Goal: Check status: Check status

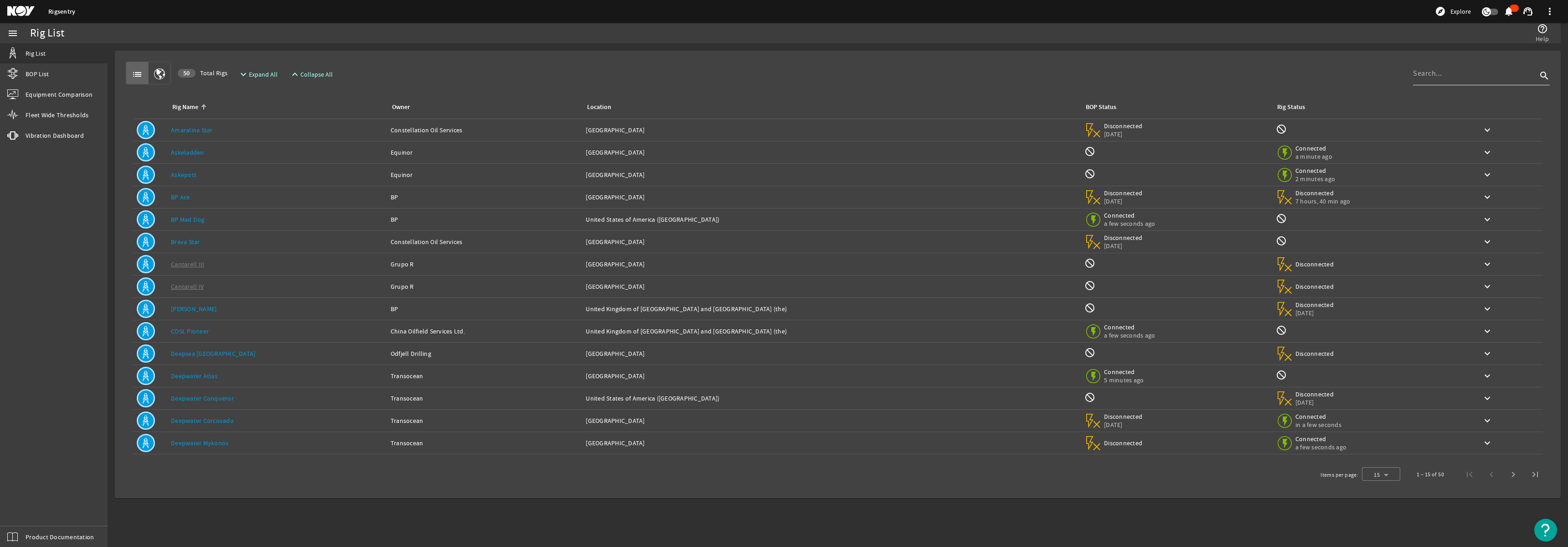
click at [1437, 76] on input at bounding box center [1475, 74] width 124 height 11
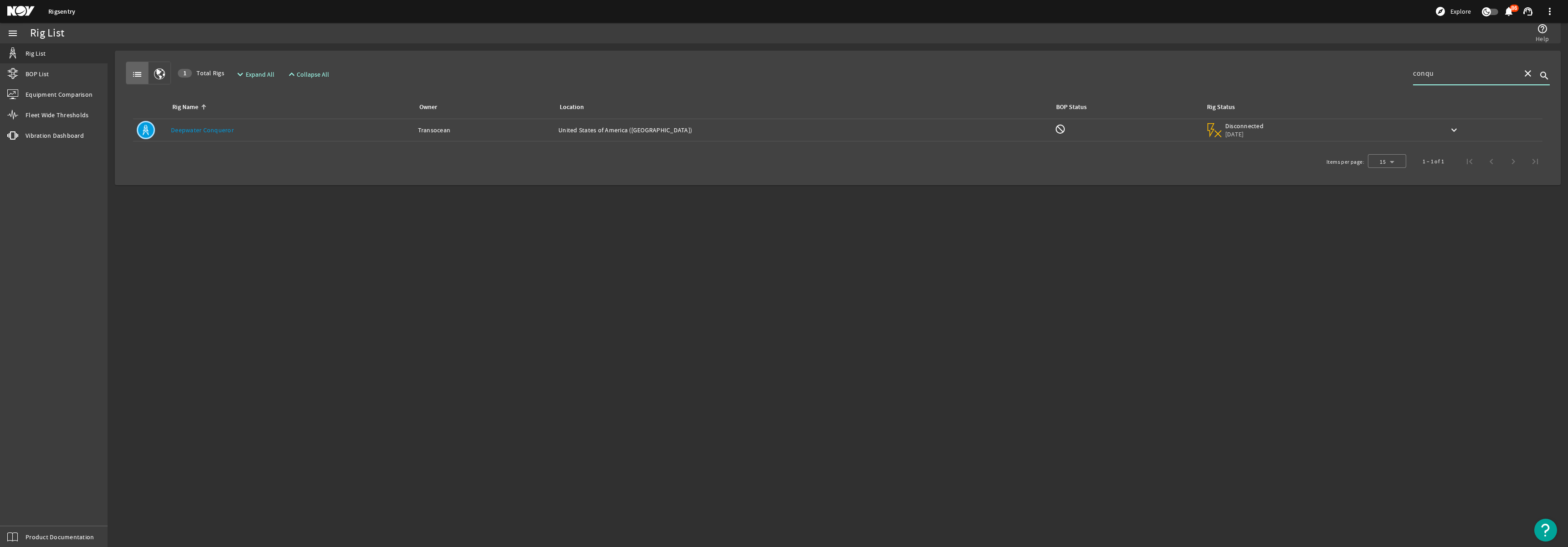
type input "conqu"
click at [318, 135] on td "Rig Name: Deepwater Conqueror" at bounding box center [291, 130] width 247 height 23
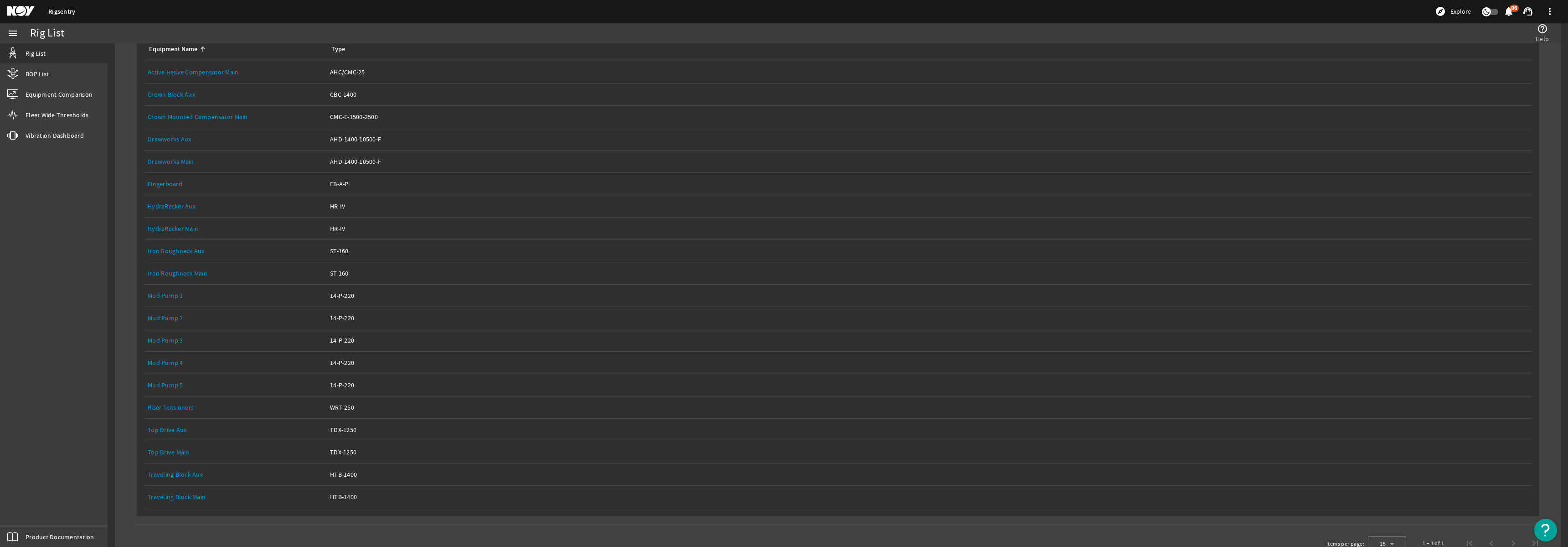
scroll to position [125, 0]
click at [179, 450] on link "Top Drive Main" at bounding box center [169, 450] width 42 height 8
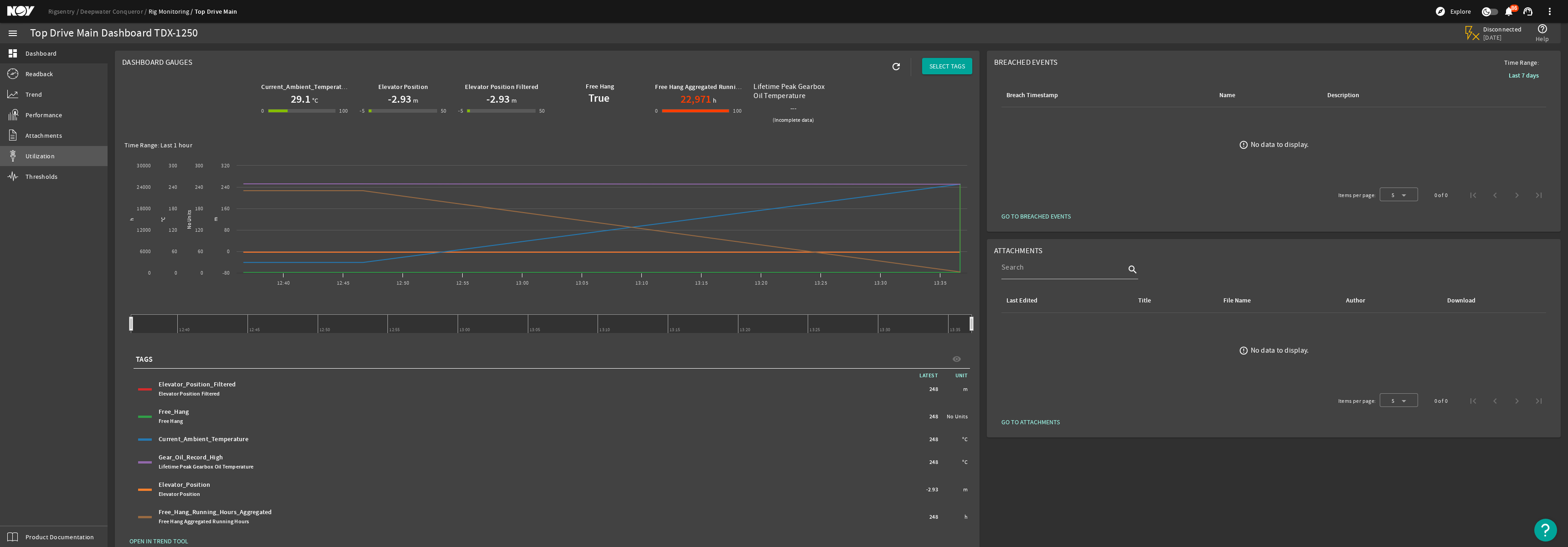
click at [39, 155] on span "Utilization" at bounding box center [40, 156] width 29 height 9
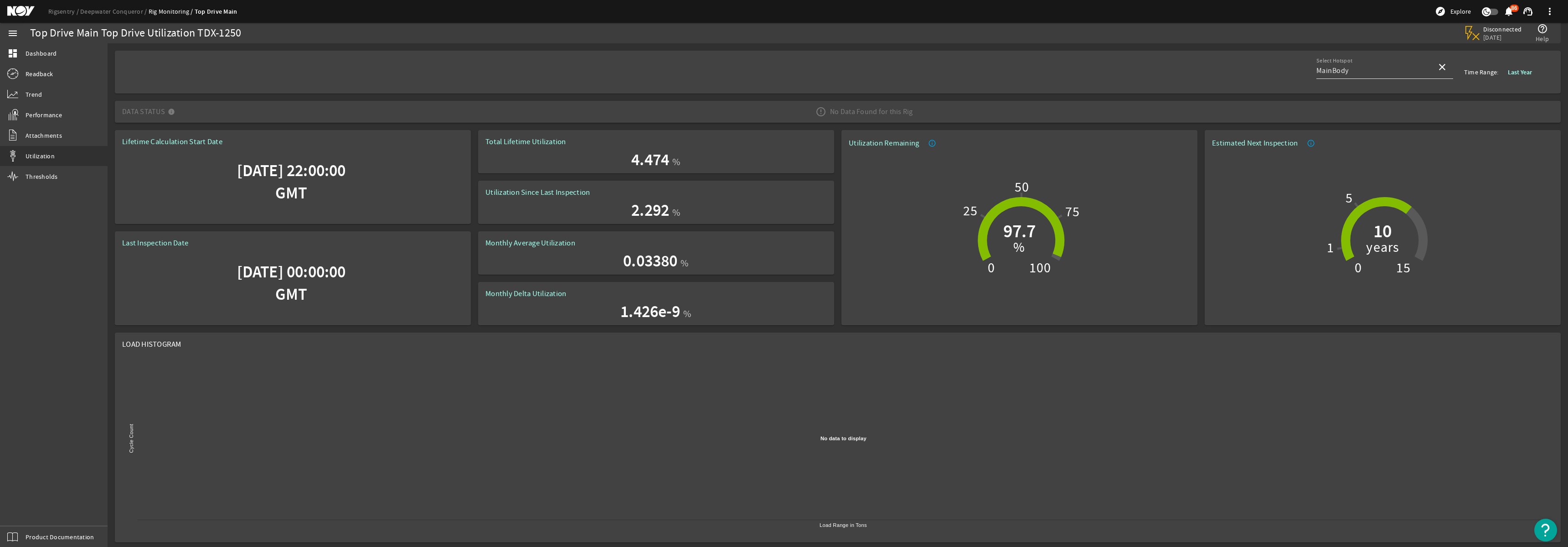
click at [1443, 67] on mat-icon "close" at bounding box center [1442, 67] width 11 height 11
click at [1366, 99] on mat-option "MainBody" at bounding box center [1385, 94] width 137 height 22
type input "MainBody"
click at [1086, 108] on span "Data Status No Data Found for this Rig" at bounding box center [836, 111] width 1427 height 26
click at [1333, 69] on input "MainBody" at bounding box center [1373, 71] width 113 height 11
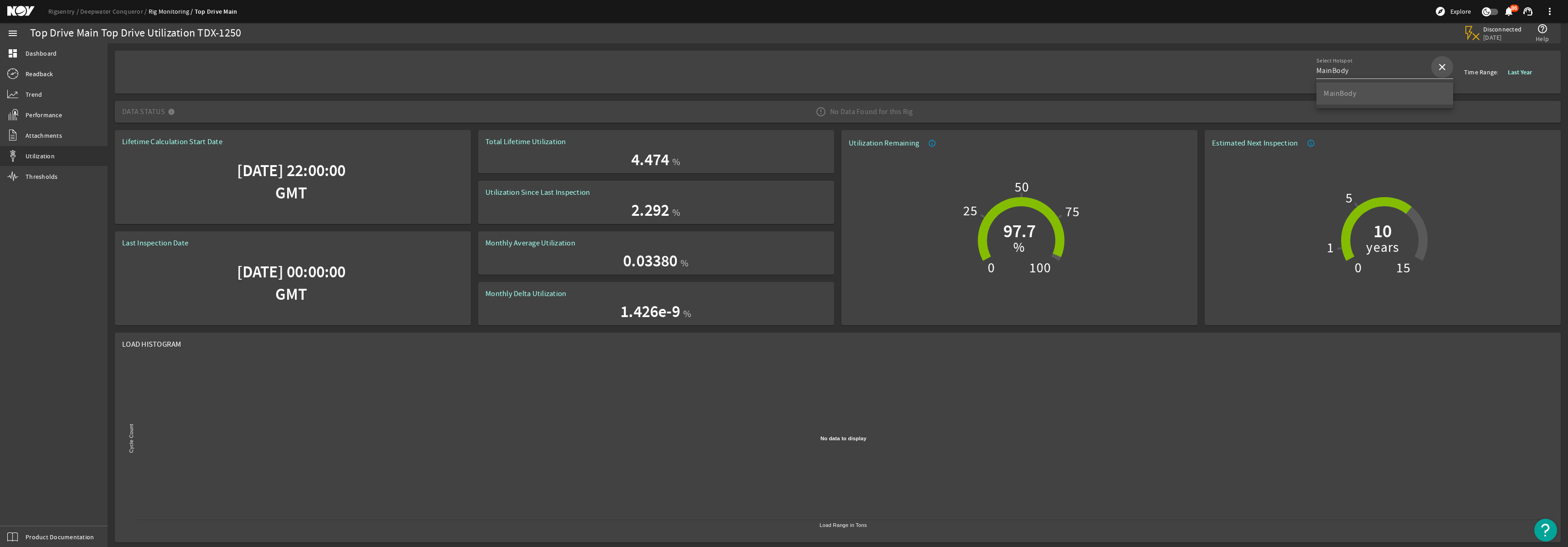
click at [1444, 65] on mat-icon "close" at bounding box center [1442, 67] width 11 height 11
click at [1445, 65] on mat-icon "close" at bounding box center [1442, 67] width 11 height 11
click at [1361, 19] on div "Rigsentry Deepwater Conqueror Rig Monitoring Top Drive Main explore Explore not…" at bounding box center [784, 11] width 1568 height 23
click at [730, 29] on div "Top Drive Main Top Drive Utilization TDX-1250" at bounding box center [438, 33] width 817 height 9
click at [715, 41] on div "Top Drive Main Top Drive Utilization TDX-1250" at bounding box center [438, 33] width 817 height 21
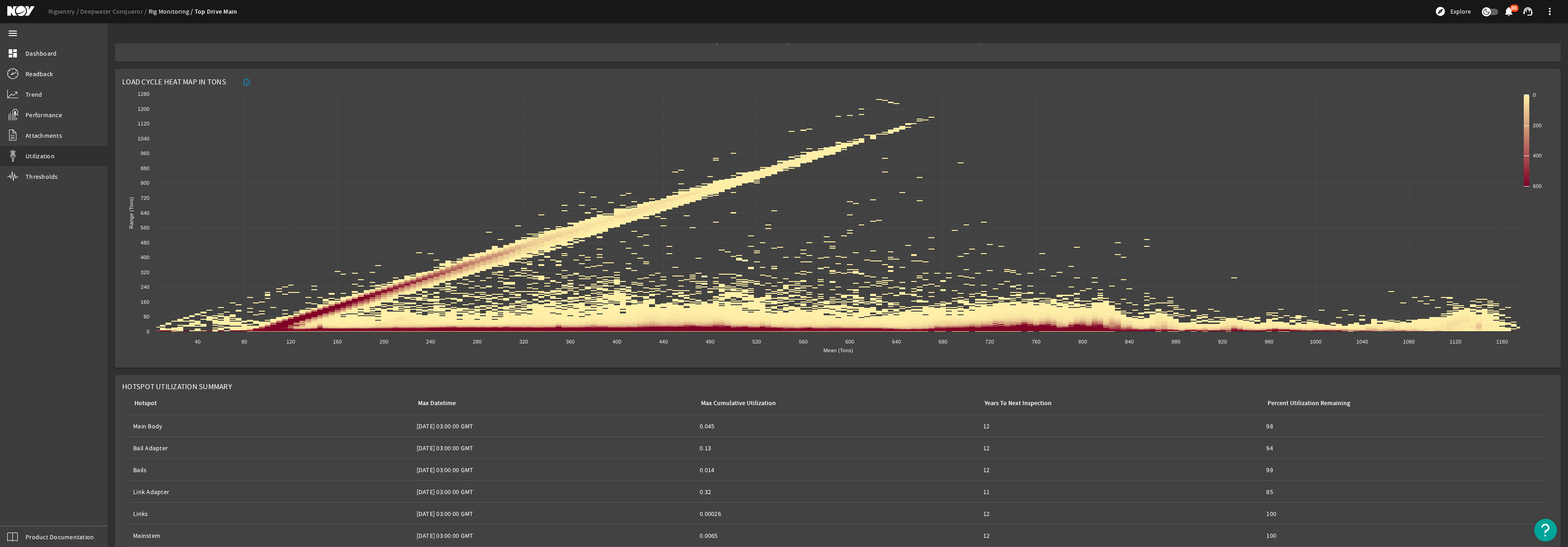
scroll to position [951, 0]
